Goal: Navigation & Orientation: Find specific page/section

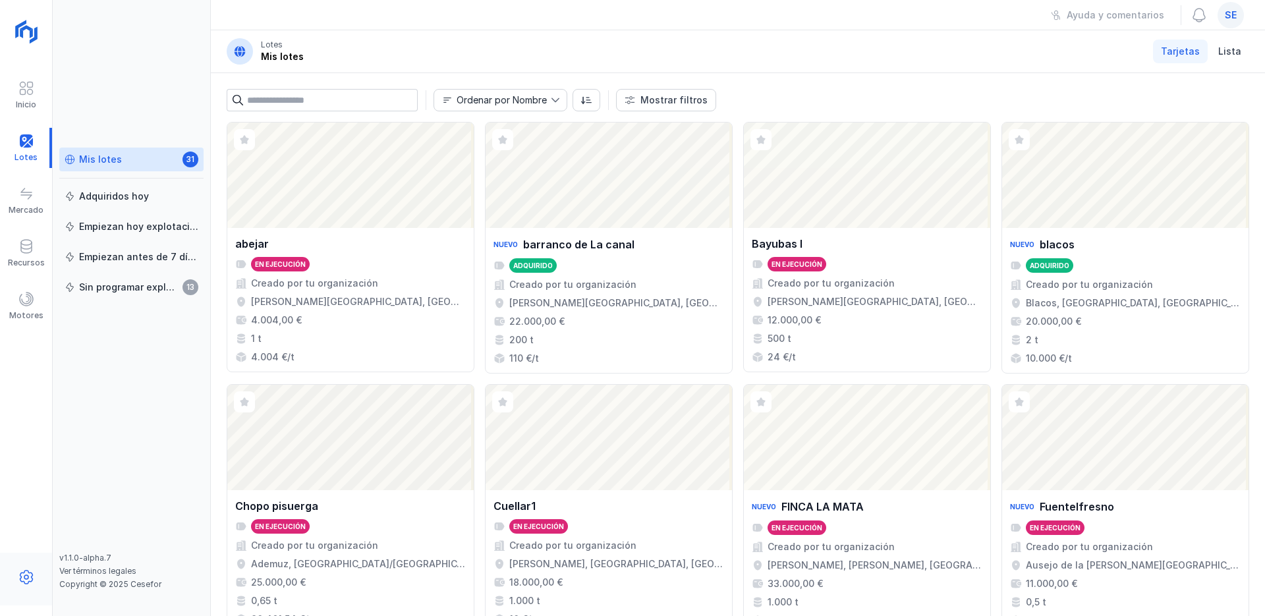
click at [25, 581] on span at bounding box center [26, 577] width 16 height 16
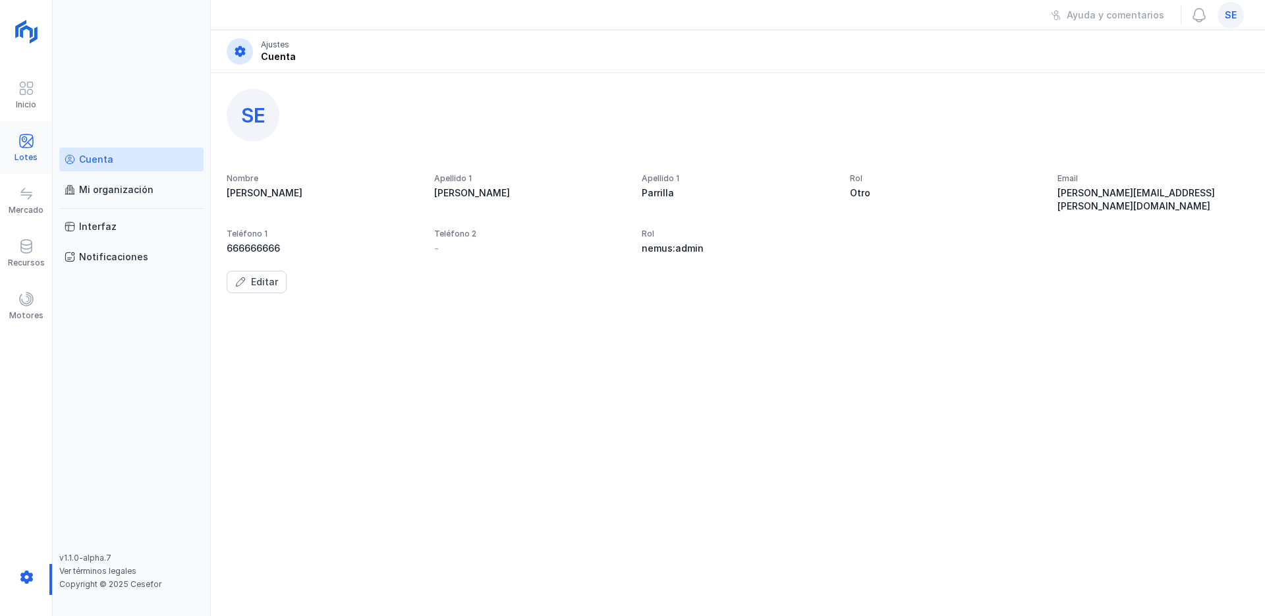
click at [28, 144] on span at bounding box center [26, 141] width 16 height 16
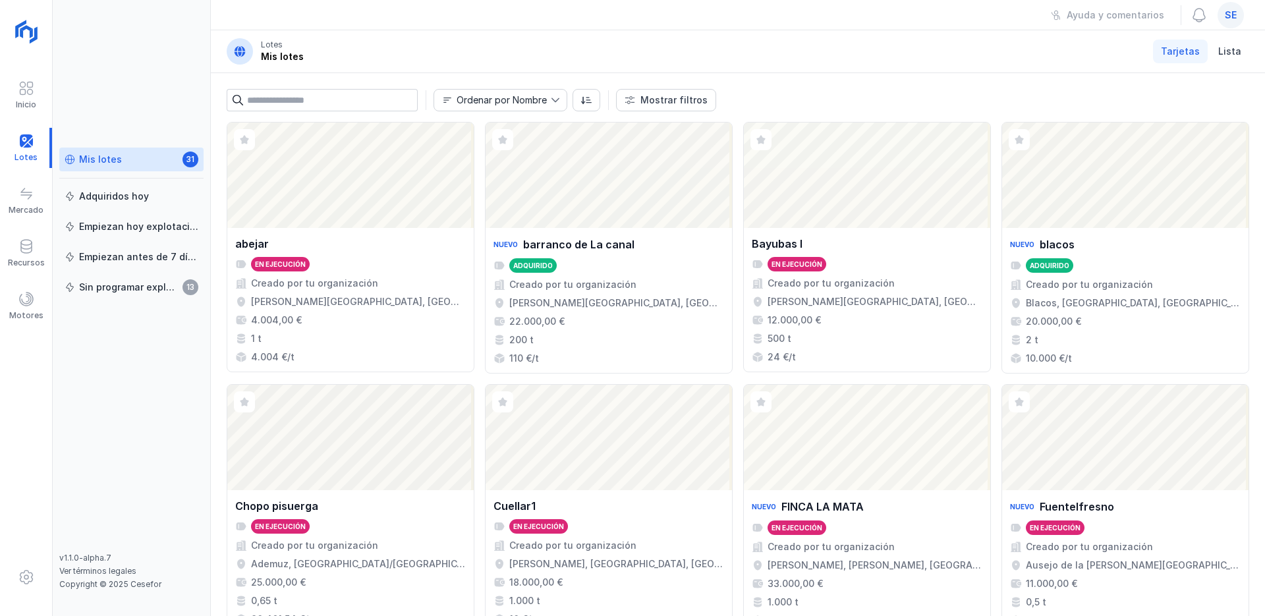
click at [113, 159] on div "Mis lotes" at bounding box center [100, 159] width 43 height 13
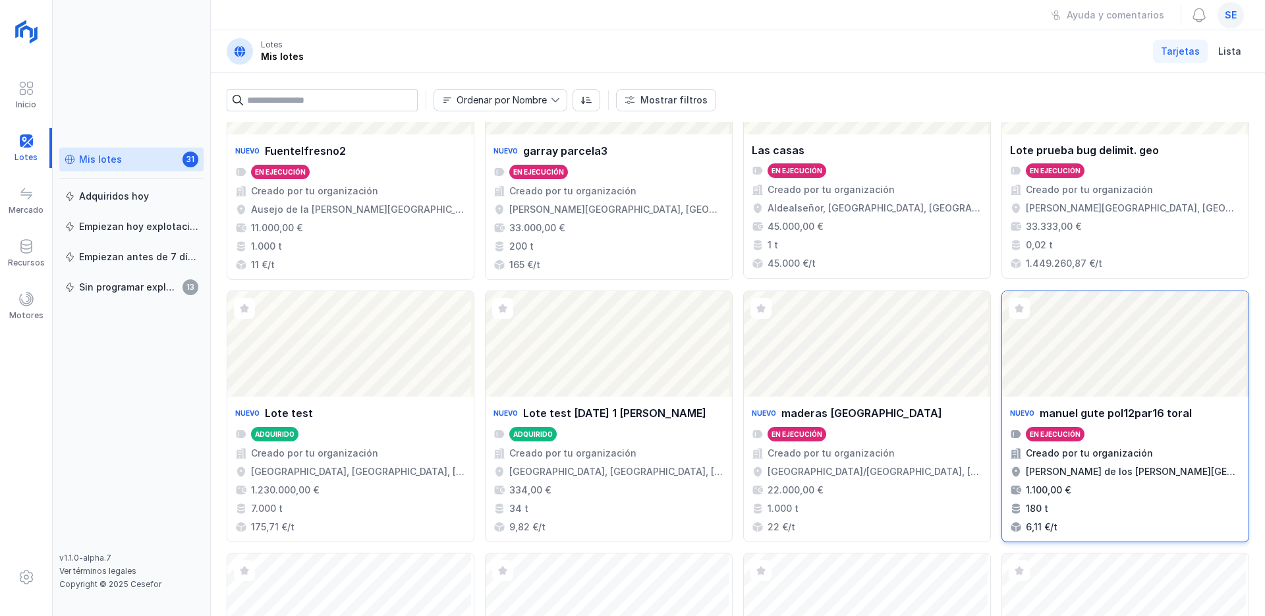
scroll to position [632, 0]
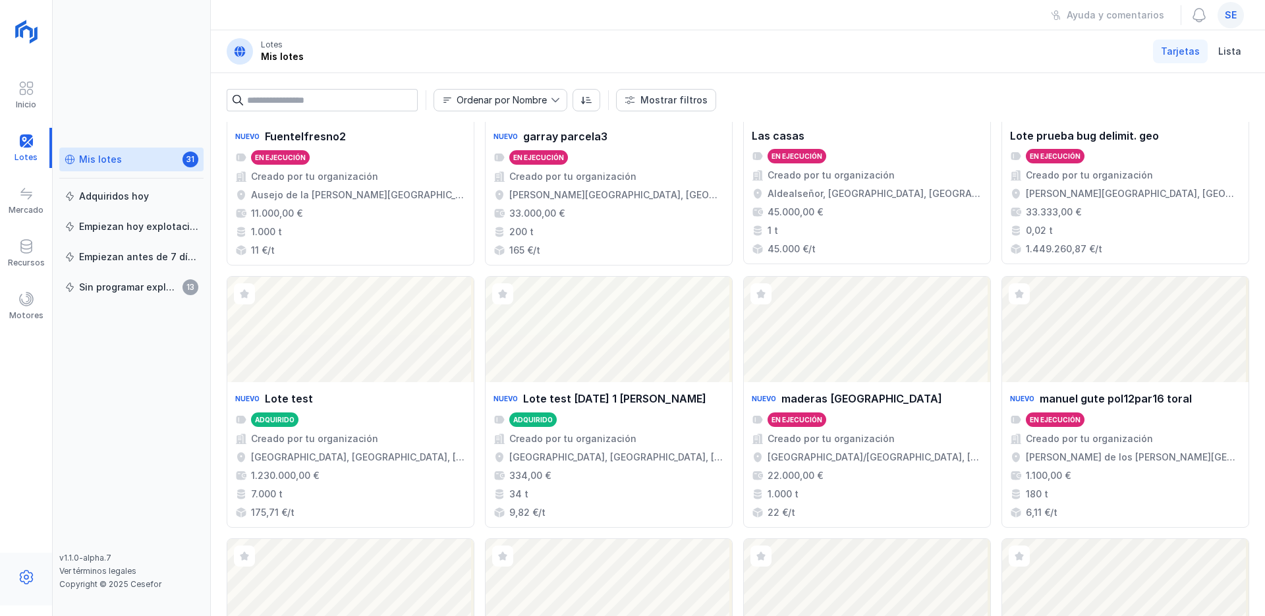
click at [30, 576] on span at bounding box center [26, 577] width 16 height 16
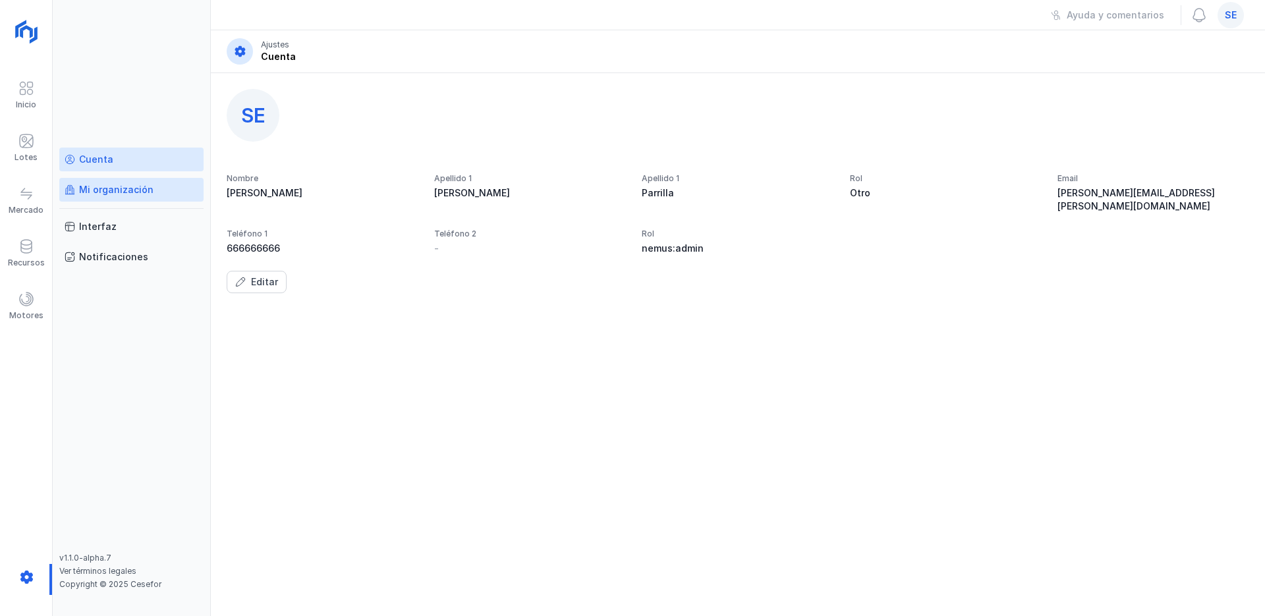
click at [128, 196] on link "Mi organización" at bounding box center [131, 190] width 144 height 24
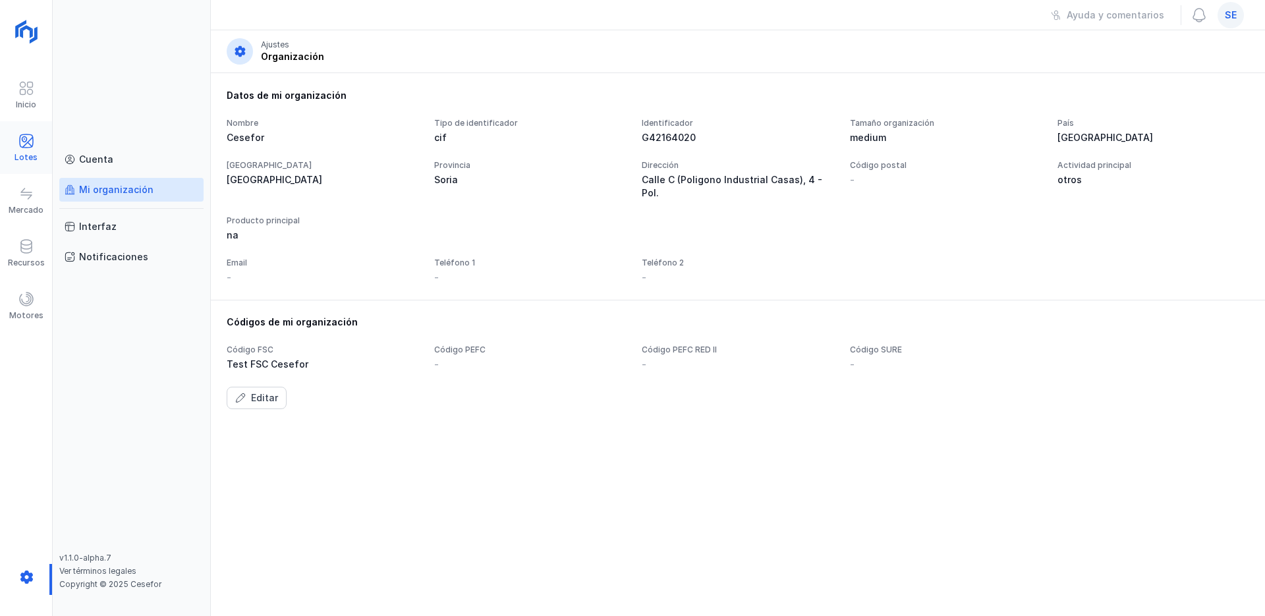
click at [25, 141] on span at bounding box center [26, 141] width 16 height 16
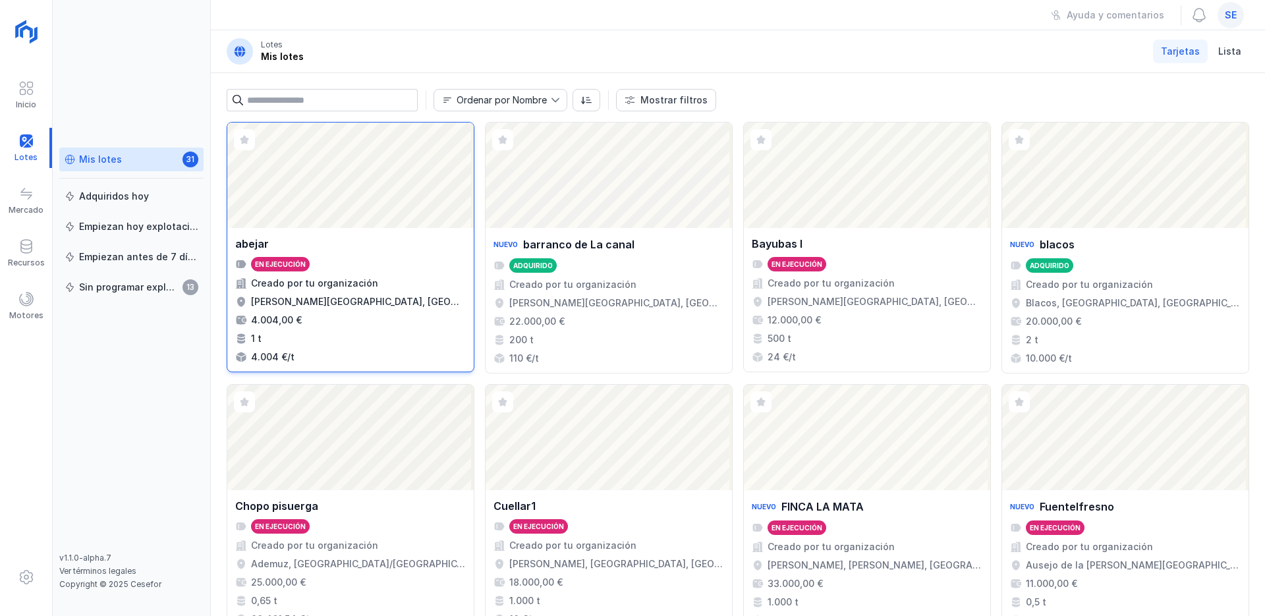
click at [388, 253] on div "abejar En ejecución Creado por tu organización [PERSON_NAME][GEOGRAPHIC_DATA], …" at bounding box center [350, 300] width 231 height 128
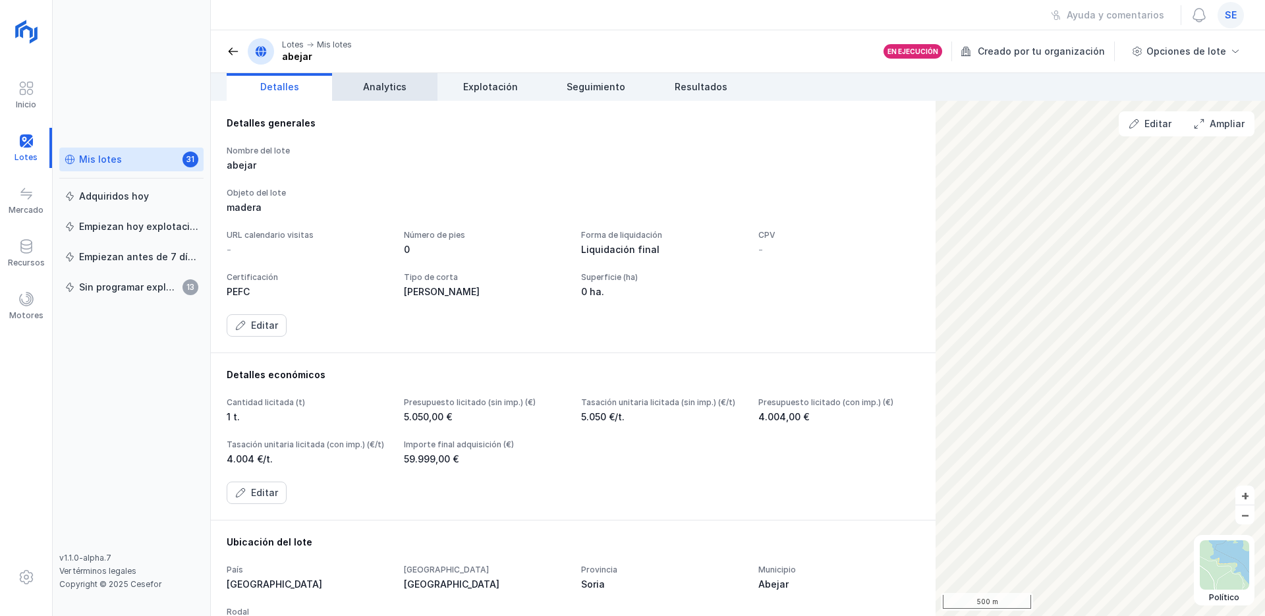
click at [382, 85] on span "Analytics" at bounding box center [384, 86] width 43 height 13
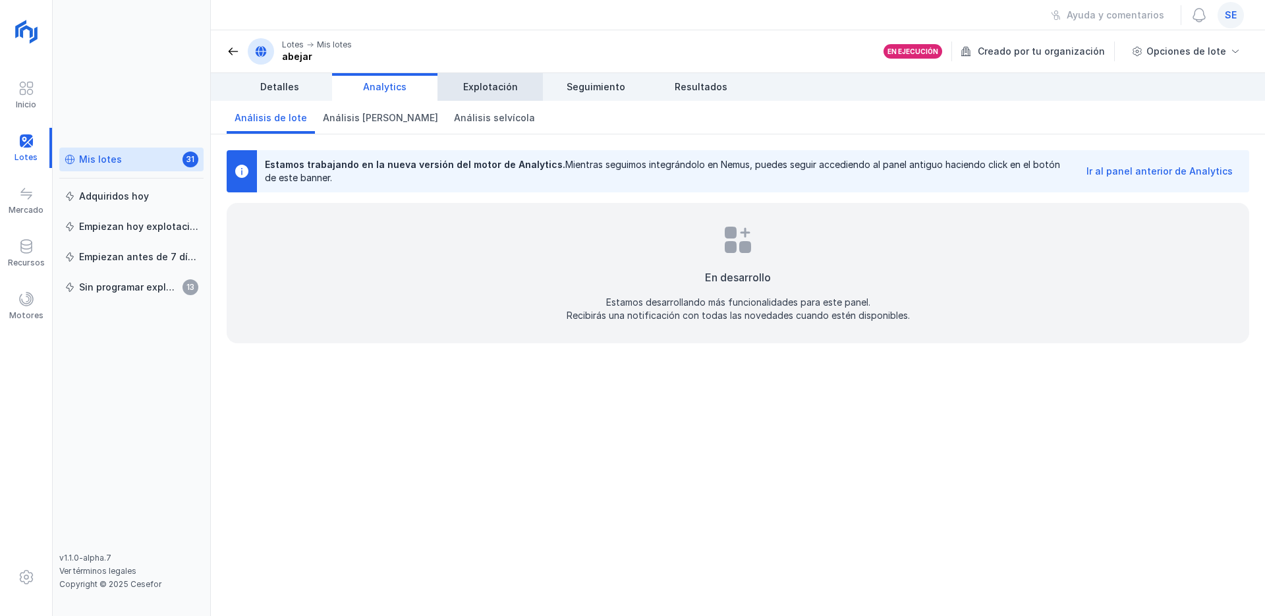
click at [497, 86] on span "Explotación" at bounding box center [490, 86] width 55 height 13
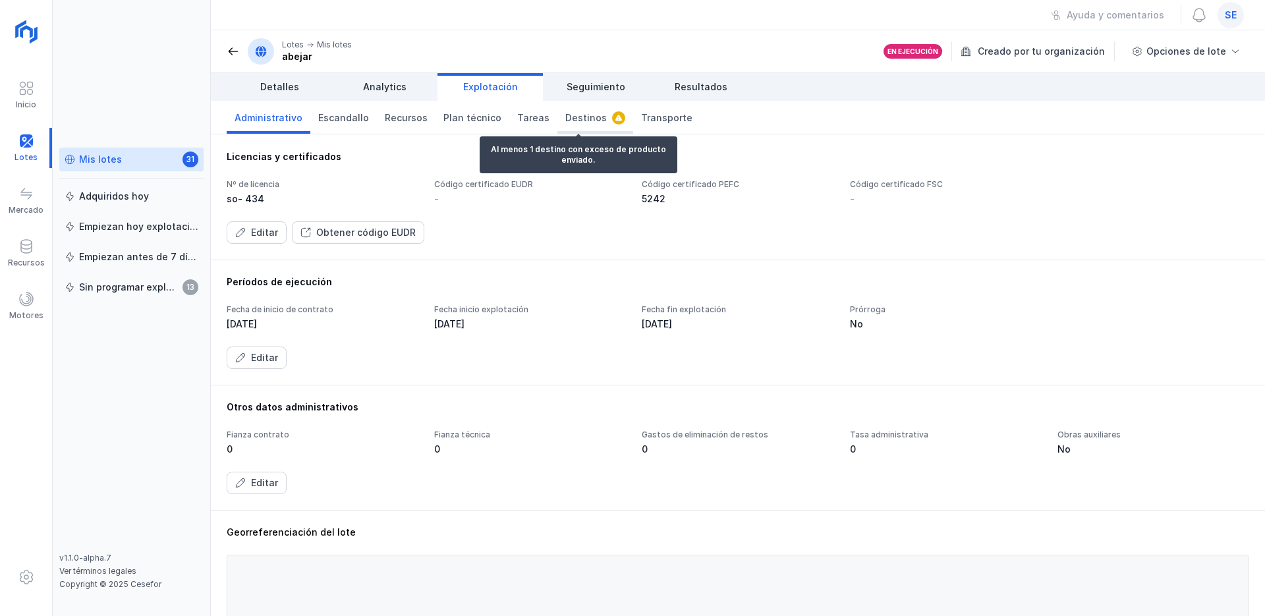
click at [571, 116] on span "Destinos" at bounding box center [586, 117] width 42 height 13
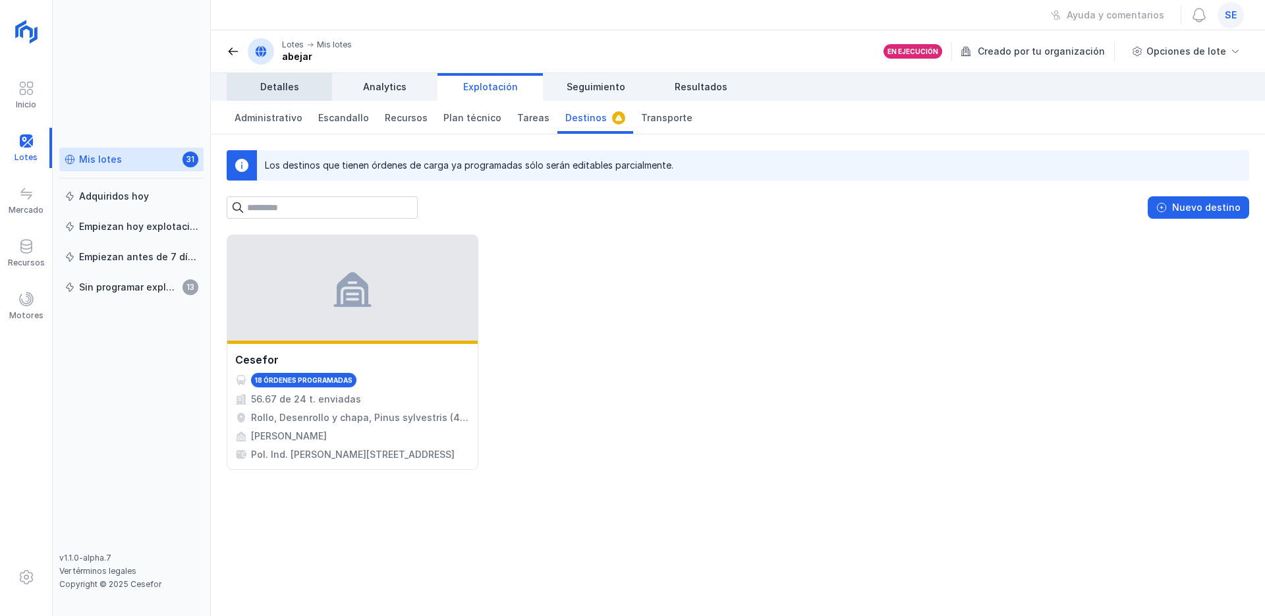
click at [273, 84] on span "Detalles" at bounding box center [279, 86] width 39 height 13
